Goal: Task Accomplishment & Management: Manage account settings

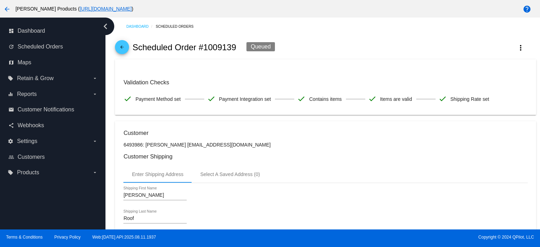
click at [121, 48] on mat-icon "arrow_back" at bounding box center [122, 49] width 8 height 8
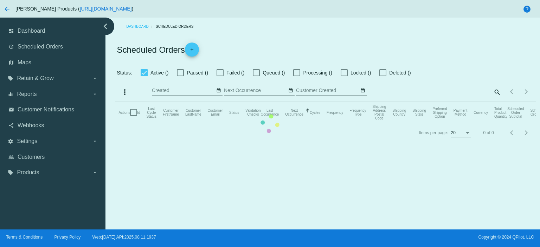
checkbox input "true"
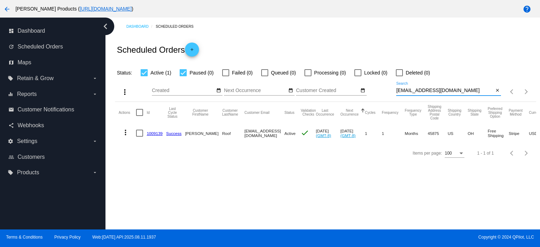
drag, startPoint x: 440, startPoint y: 91, endPoint x: 359, endPoint y: 94, distance: 81.2
click at [370, 97] on div "more_vert Aug Jan Feb Mar [DATE]" at bounding box center [325, 89] width 421 height 25
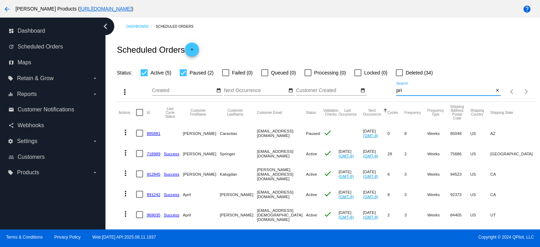
type input "priszner"
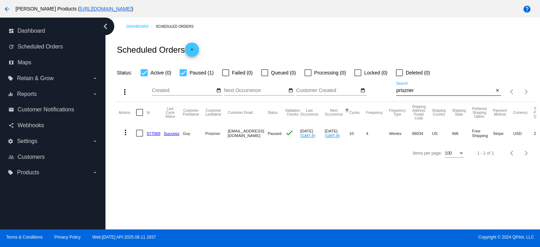
click at [409, 35] on div "Scheduled Orders add" at bounding box center [325, 49] width 421 height 28
click at [496, 90] on mat-icon "close" at bounding box center [497, 91] width 5 height 6
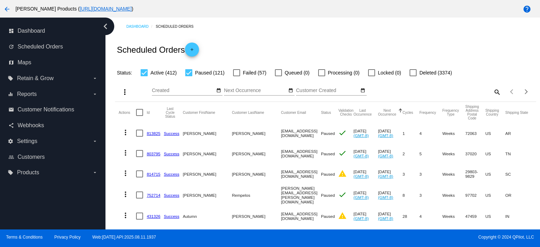
click at [189, 73] on div at bounding box center [188, 72] width 7 height 7
click at [189, 76] on input "Paused (121)" at bounding box center [188, 76] width 0 height 0
checkbox input "false"
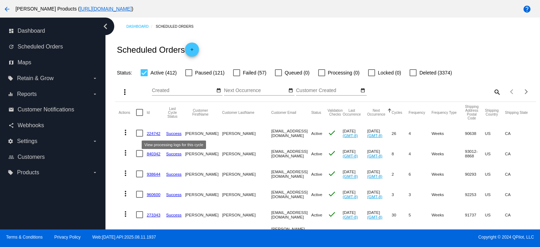
click at [168, 134] on link "Success" at bounding box center [173, 133] width 15 height 5
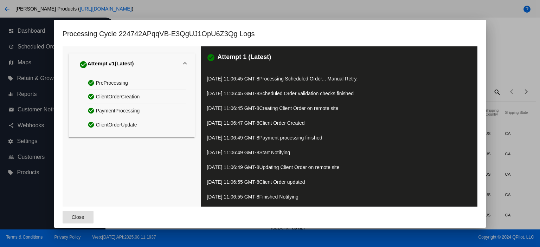
click at [84, 218] on button "Close" at bounding box center [78, 217] width 31 height 13
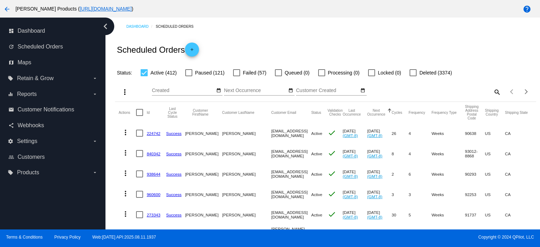
click at [152, 134] on link "224742" at bounding box center [154, 133] width 14 height 5
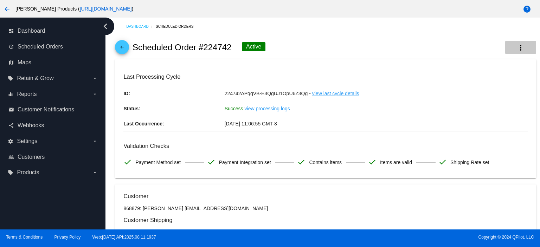
click at [516, 47] on mat-icon "more_vert" at bounding box center [520, 48] width 8 height 8
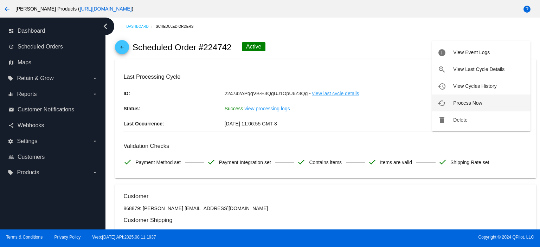
click at [466, 99] on button "cached Process Now" at bounding box center [481, 103] width 98 height 17
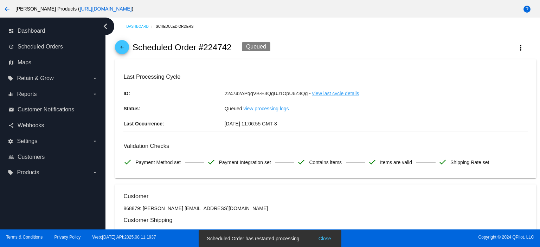
click at [125, 45] on mat-icon "arrow_back" at bounding box center [122, 49] width 8 height 8
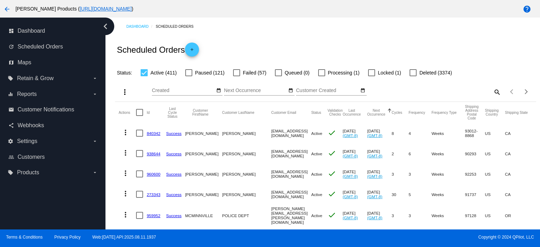
click at [155, 132] on link "840342" at bounding box center [154, 133] width 14 height 5
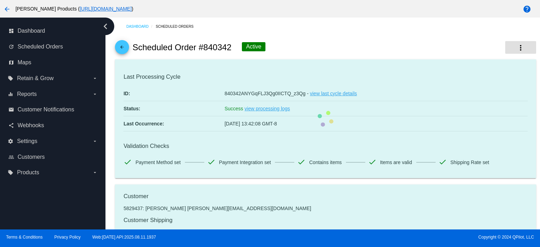
click at [516, 45] on mat-icon "more_vert" at bounding box center [520, 48] width 8 height 8
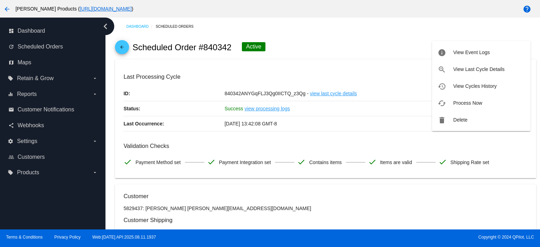
click at [461, 98] on button "cached Process Now" at bounding box center [481, 103] width 98 height 17
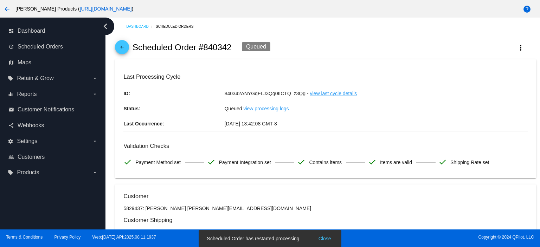
click at [122, 49] on mat-icon "arrow_back" at bounding box center [122, 49] width 8 height 8
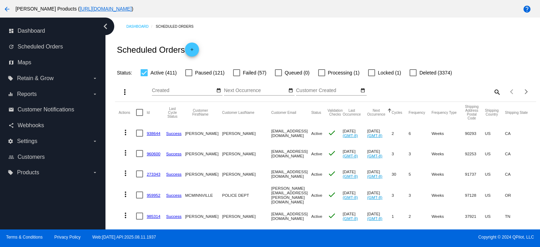
click at [155, 132] on link "938644" at bounding box center [154, 133] width 14 height 5
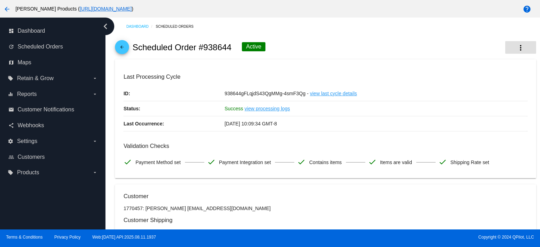
click at [516, 47] on mat-icon "more_vert" at bounding box center [520, 48] width 8 height 8
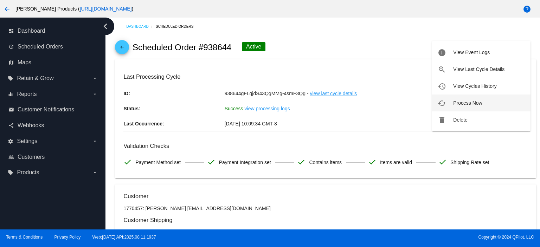
click at [474, 102] on span "Process Now" at bounding box center [467, 103] width 29 height 6
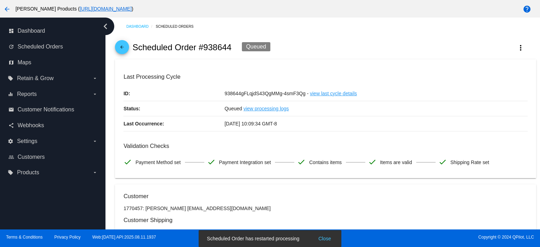
click at [123, 46] on mat-icon "arrow_back" at bounding box center [122, 49] width 8 height 8
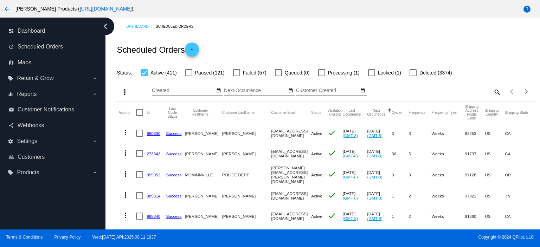
click at [155, 133] on link "960600" at bounding box center [154, 133] width 14 height 5
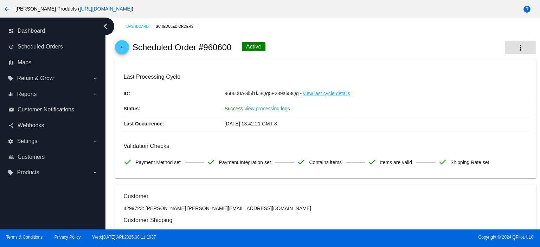
click at [516, 46] on mat-icon "more_vert" at bounding box center [520, 48] width 8 height 8
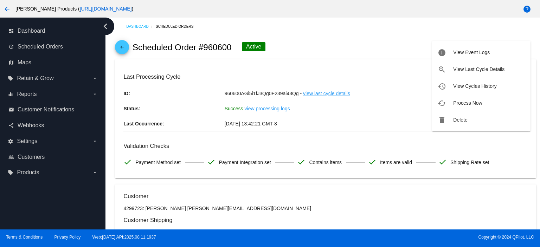
drag, startPoint x: 478, startPoint y: 102, endPoint x: 455, endPoint y: 106, distance: 23.0
click at [478, 102] on span "Process Now" at bounding box center [467, 103] width 29 height 6
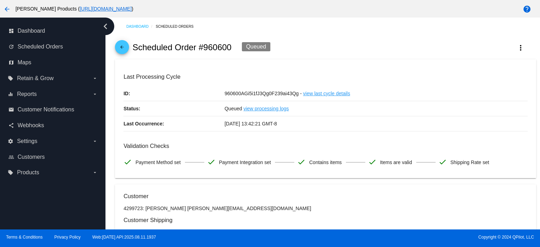
click at [126, 50] on mat-icon "arrow_back" at bounding box center [122, 49] width 8 height 8
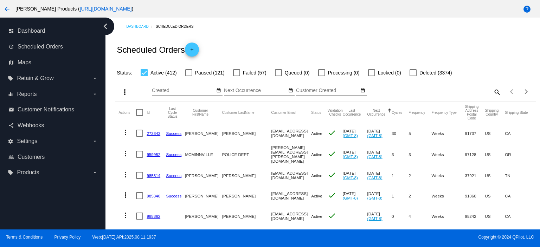
click at [492, 90] on mat-icon "search" at bounding box center [496, 91] width 8 height 11
click at [403, 93] on div "Search" at bounding box center [448, 89] width 105 height 14
paste input "[EMAIL_ADDRESS][DOMAIN_NAME]"
type input "[EMAIL_ADDRESS][DOMAIN_NAME]"
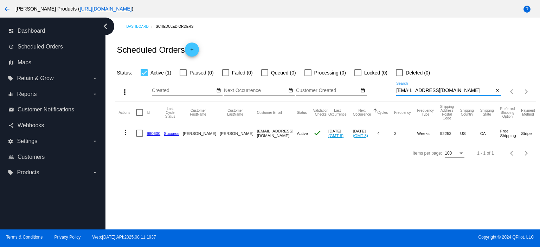
click at [153, 134] on link "960600" at bounding box center [154, 133] width 14 height 5
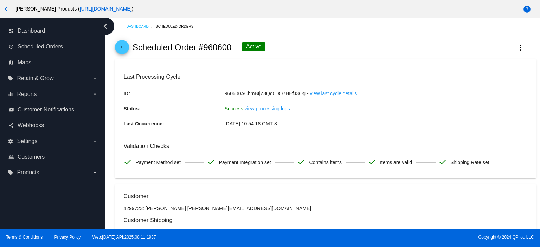
click at [120, 47] on mat-icon "arrow_back" at bounding box center [122, 49] width 8 height 8
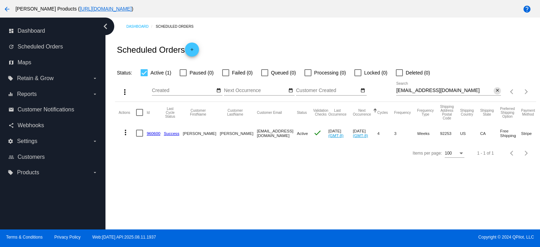
click at [496, 92] on mat-icon "close" at bounding box center [497, 91] width 5 height 6
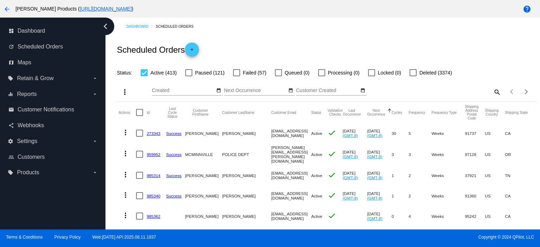
click at [151, 133] on link "273343" at bounding box center [154, 133] width 14 height 5
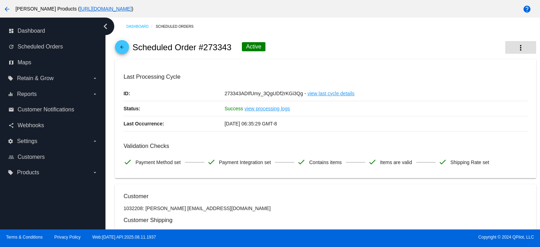
click at [517, 44] on mat-icon "more_vert" at bounding box center [520, 48] width 8 height 8
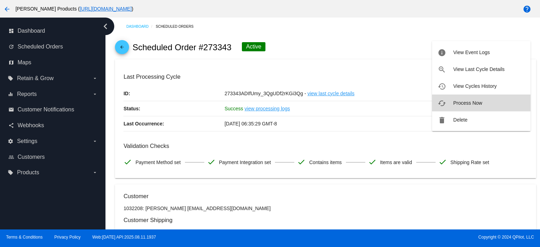
click at [476, 104] on span "Process Now" at bounding box center [467, 103] width 29 height 6
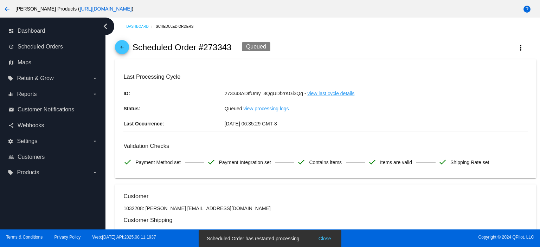
click at [122, 47] on mat-icon "arrow_back" at bounding box center [122, 49] width 8 height 8
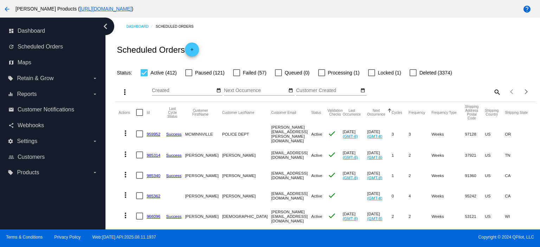
click at [493, 92] on mat-icon "search" at bounding box center [496, 91] width 8 height 11
click at [413, 91] on input "Search" at bounding box center [448, 91] width 105 height 6
paste input "[EMAIL_ADDRESS][DOMAIN_NAME]"
type input "[EMAIL_ADDRESS][DOMAIN_NAME]"
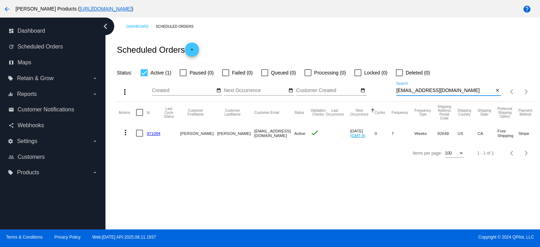
click at [152, 133] on link "971094" at bounding box center [154, 133] width 14 height 5
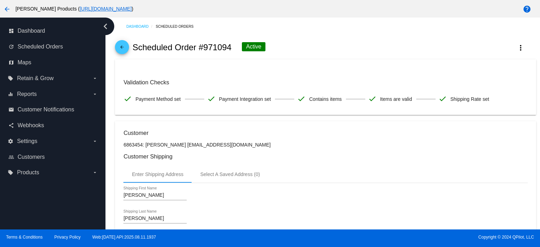
click at [122, 46] on mat-icon "arrow_back" at bounding box center [122, 49] width 8 height 8
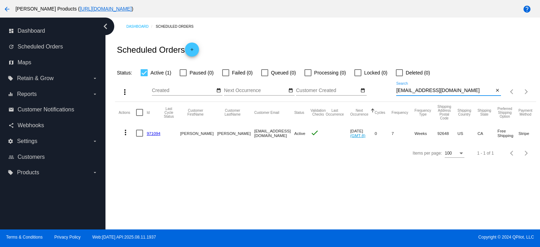
drag, startPoint x: 470, startPoint y: 91, endPoint x: 392, endPoint y: 96, distance: 78.2
click at [392, 96] on div "more_vert Aug Jan Feb Mar [DATE]" at bounding box center [325, 89] width 421 height 25
paste input "[PERSON_NAME][EMAIL_ADDRESS][DOMAIN_NAME]"
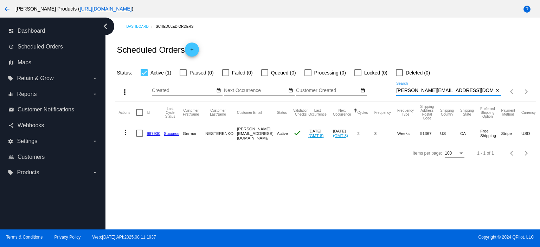
type input "[PERSON_NAME][EMAIL_ADDRESS][DOMAIN_NAME]"
click at [151, 133] on link "967930" at bounding box center [154, 133] width 14 height 5
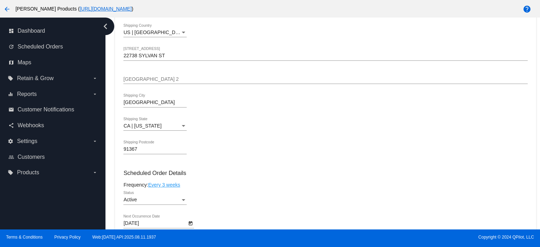
scroll to position [328, 0]
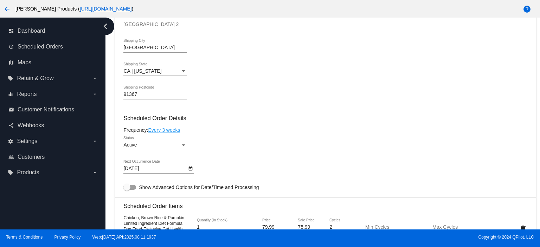
click at [142, 147] on div "Active" at bounding box center [151, 145] width 57 height 6
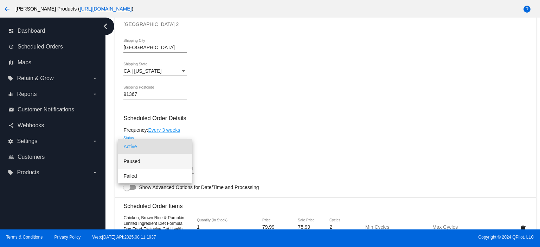
click at [138, 161] on span "Paused" at bounding box center [154, 161] width 63 height 15
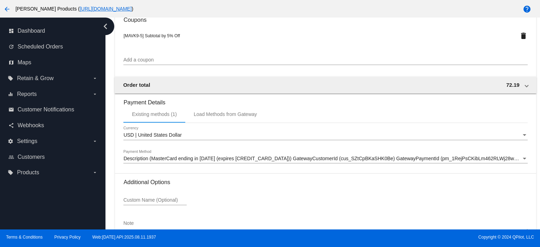
scroll to position [694, 0]
